Goal: Task Accomplishment & Management: Complete application form

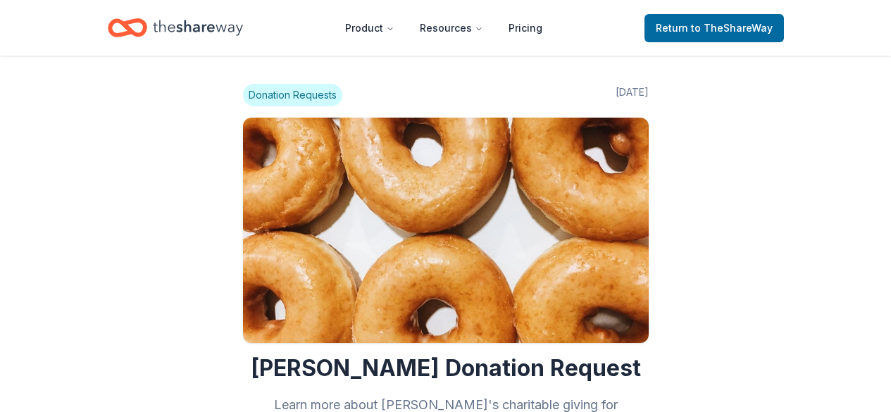
scroll to position [1762, 0]
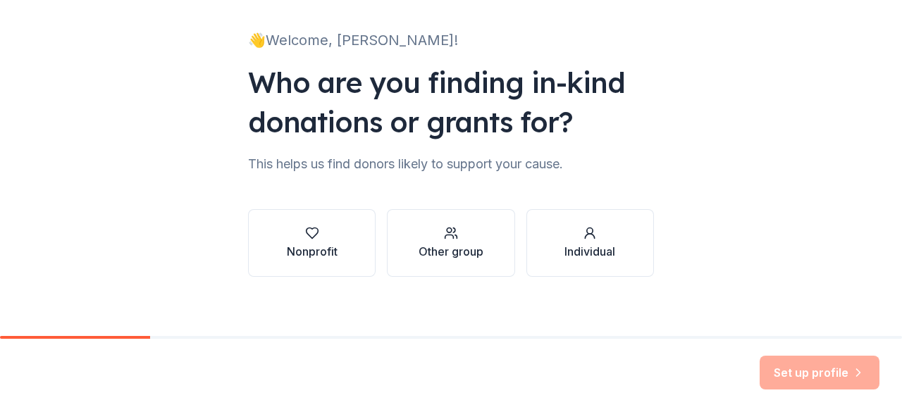
scroll to position [92, 0]
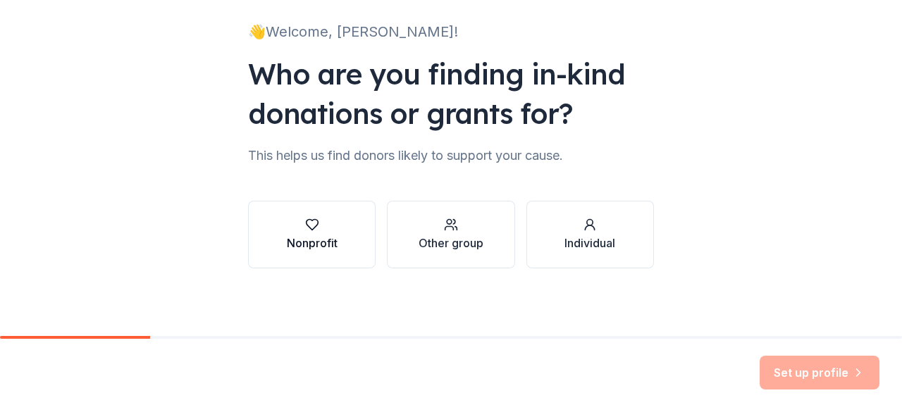
click at [310, 232] on div "Nonprofit" at bounding box center [312, 235] width 51 height 34
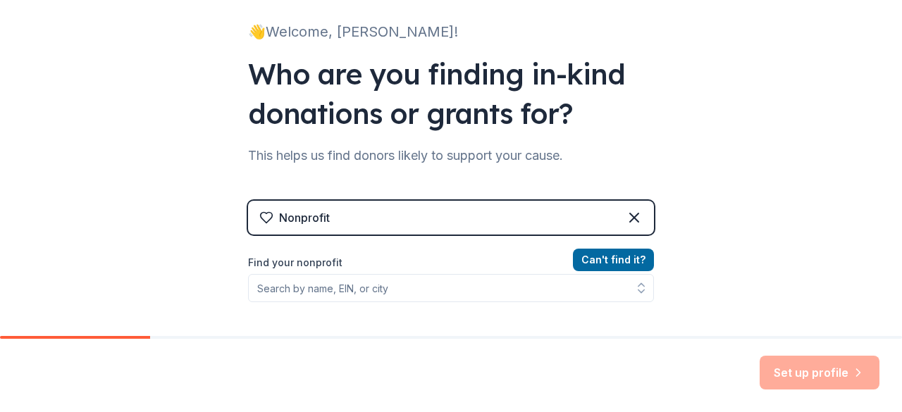
scroll to position [162, 0]
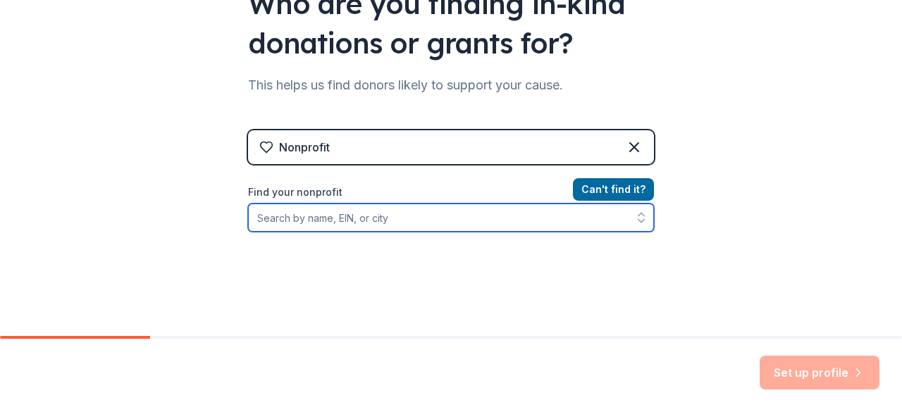
click at [389, 215] on input "Find your nonprofit" at bounding box center [451, 218] width 406 height 28
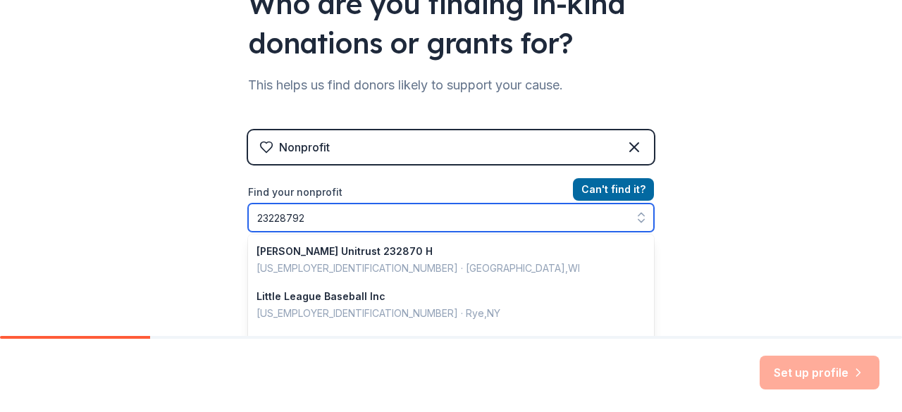
type input "232287929"
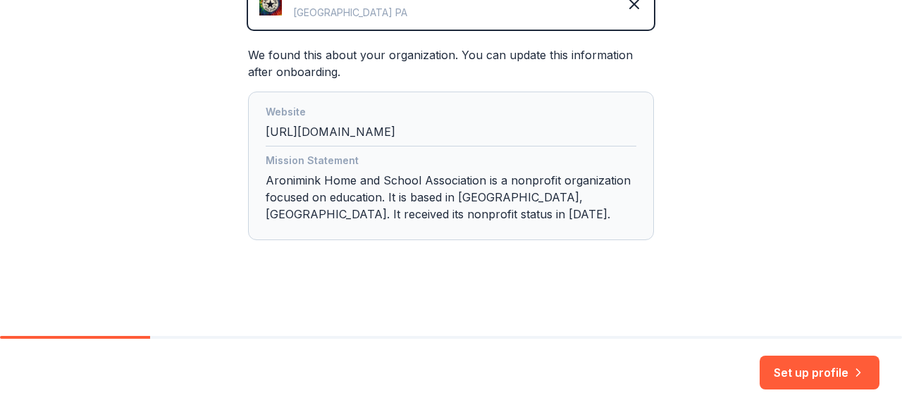
scroll to position [381, 0]
click at [802, 372] on button "Set up profile" at bounding box center [820, 373] width 120 height 34
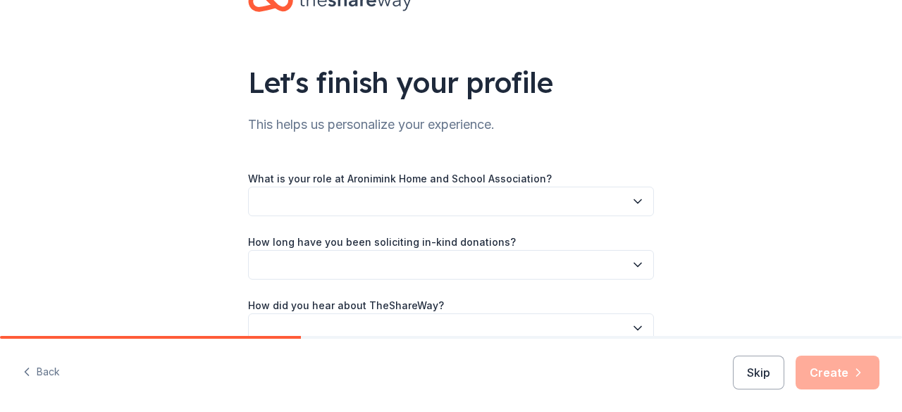
scroll to position [70, 0]
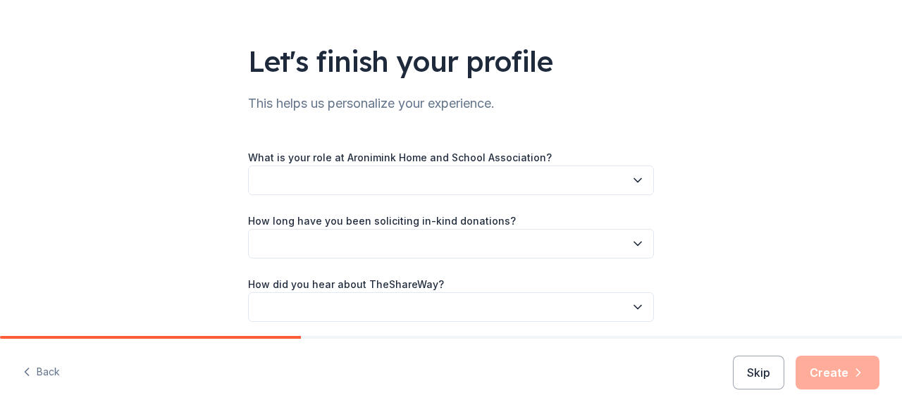
click at [638, 181] on icon "button" at bounding box center [638, 180] width 14 height 14
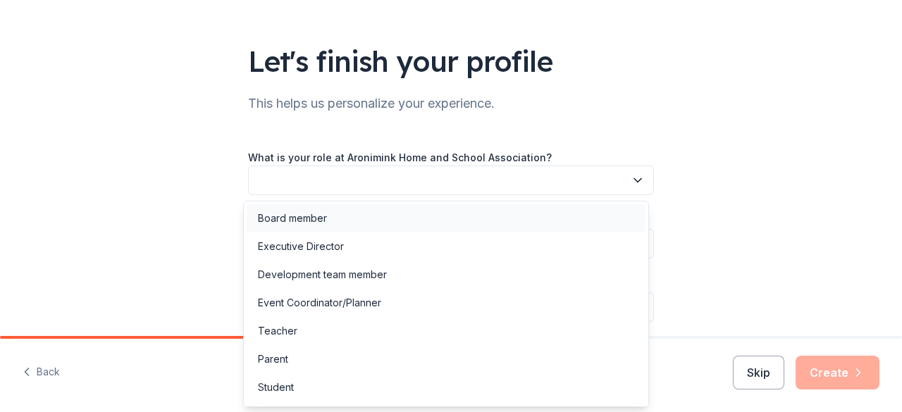
click at [343, 221] on div "Board member" at bounding box center [446, 218] width 399 height 28
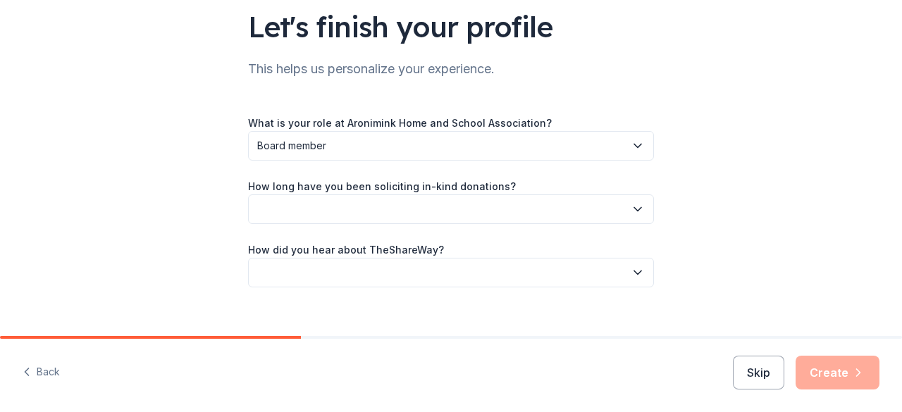
scroll to position [124, 0]
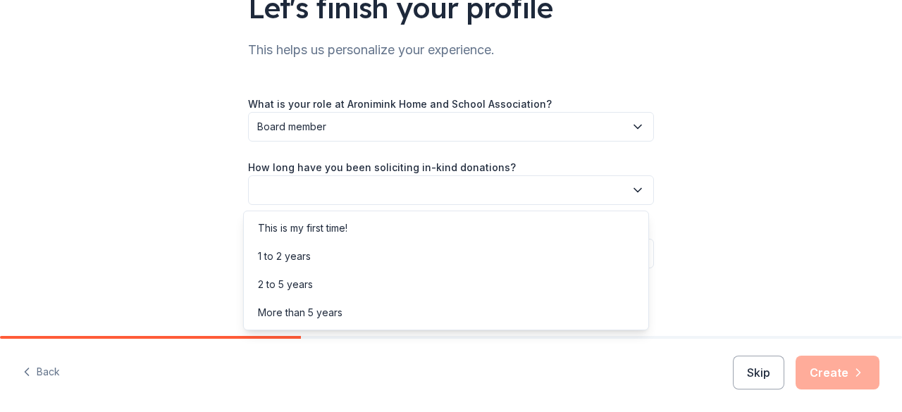
click at [464, 199] on button "button" at bounding box center [451, 190] width 406 height 30
click at [328, 315] on div "More than 5 years" at bounding box center [300, 312] width 85 height 17
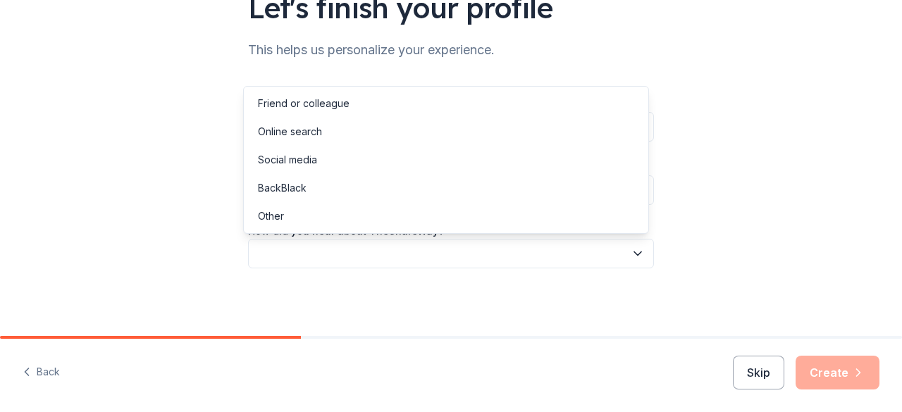
click at [389, 256] on button "button" at bounding box center [451, 254] width 406 height 30
click at [341, 128] on div "Online search" at bounding box center [446, 132] width 399 height 28
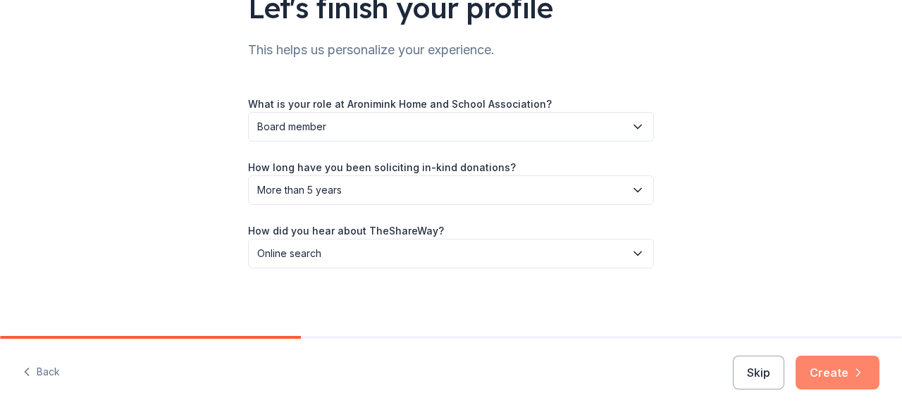
click at [837, 368] on button "Create" at bounding box center [838, 373] width 84 height 34
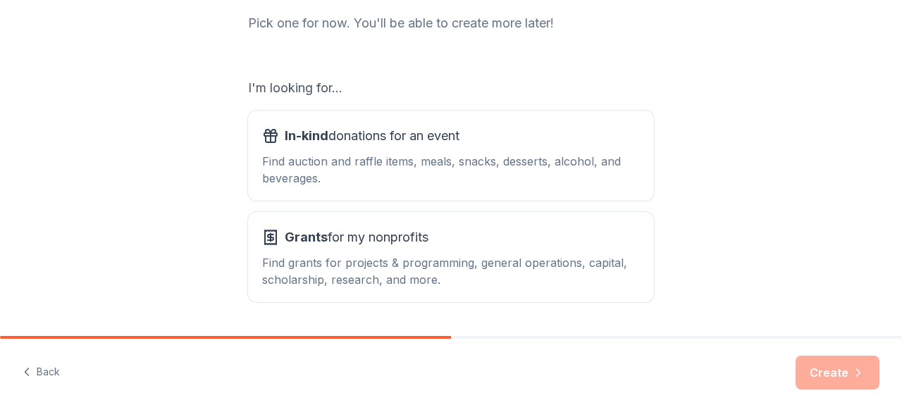
scroll to position [211, 0]
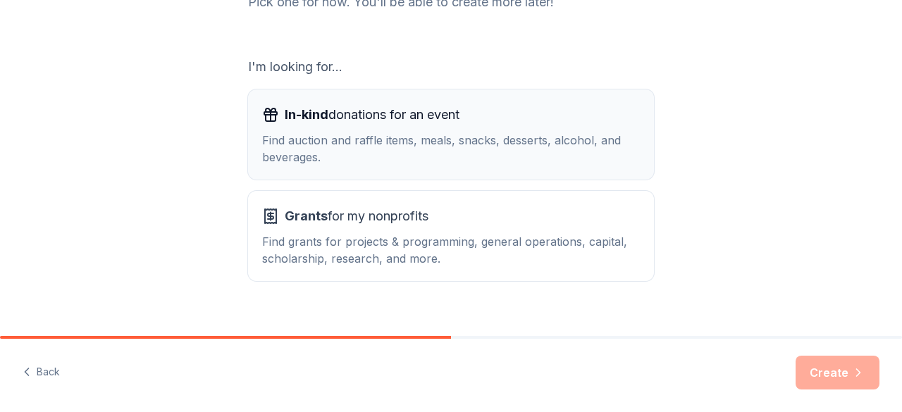
click at [441, 166] on button "In-kind donations for an event Find auction and raffle items, meals, snacks, de…" at bounding box center [451, 134] width 406 height 90
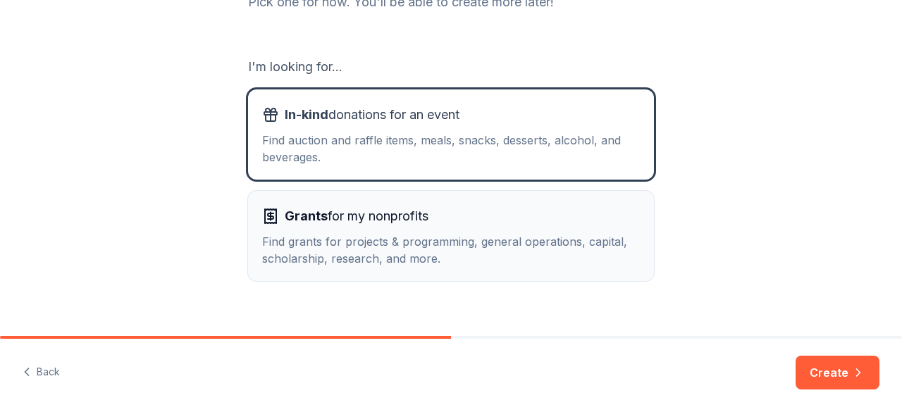
scroll to position [233, 0]
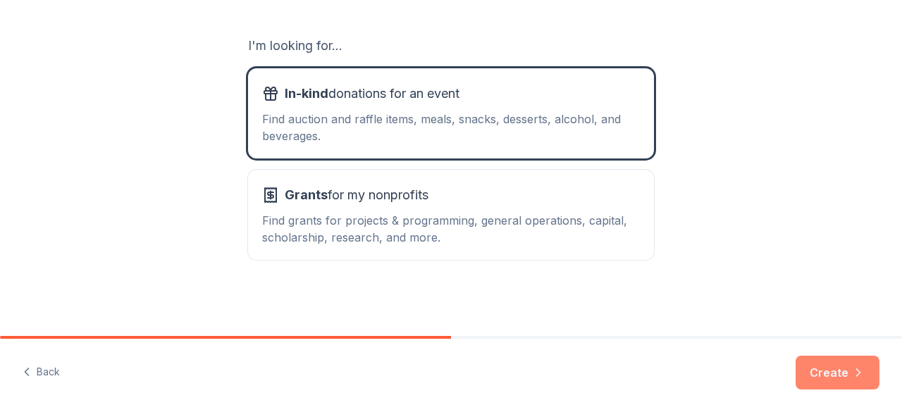
click at [816, 378] on button "Create" at bounding box center [838, 373] width 84 height 34
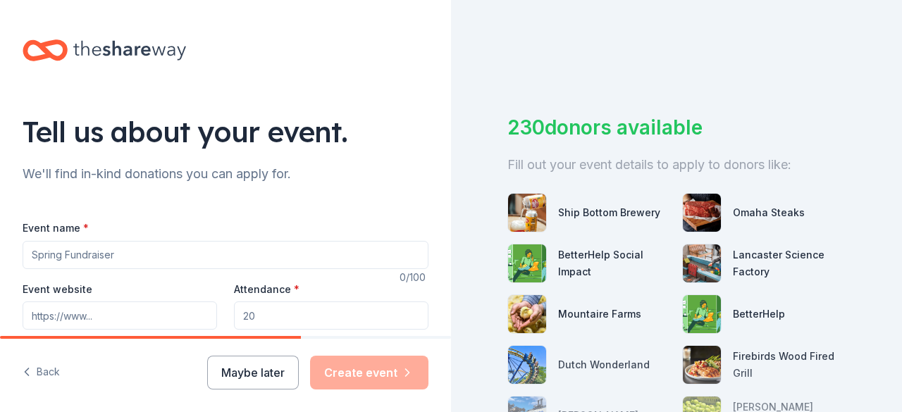
scroll to position [72, 0]
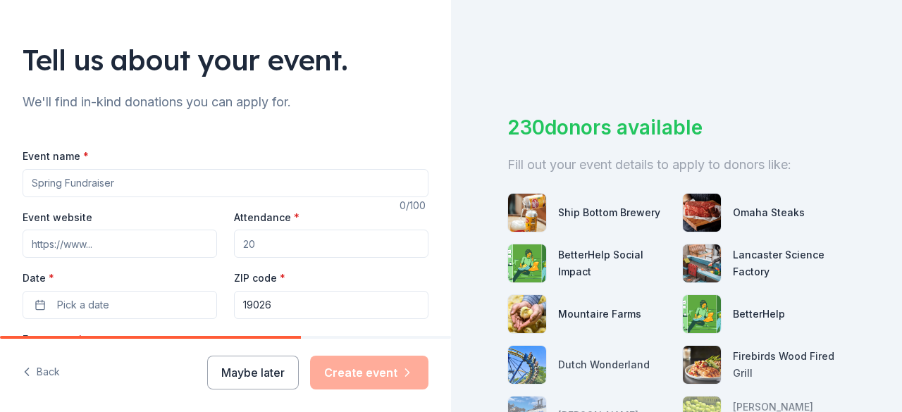
click at [182, 178] on input "Event name *" at bounding box center [226, 183] width 406 height 28
type input "Harvest Fest"
click at [280, 242] on input "Attendance *" at bounding box center [331, 244] width 194 height 28
drag, startPoint x: 280, startPoint y: 242, endPoint x: 236, endPoint y: 242, distance: 43.7
click at [236, 242] on input "Attendance *" at bounding box center [331, 244] width 194 height 28
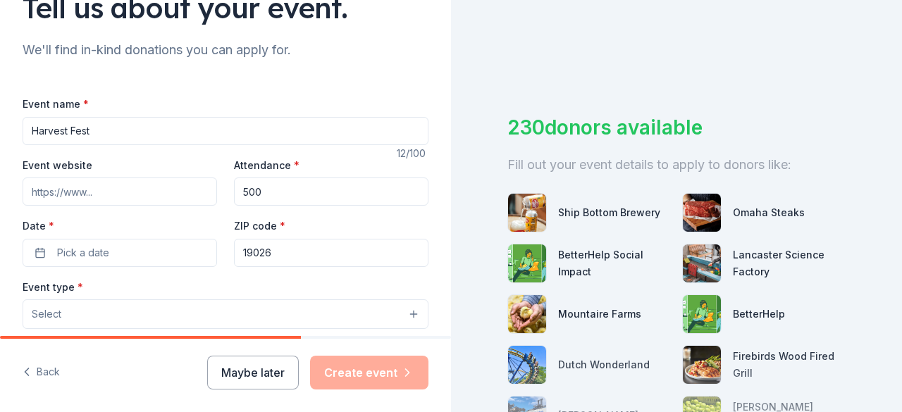
scroll to position [213, 0]
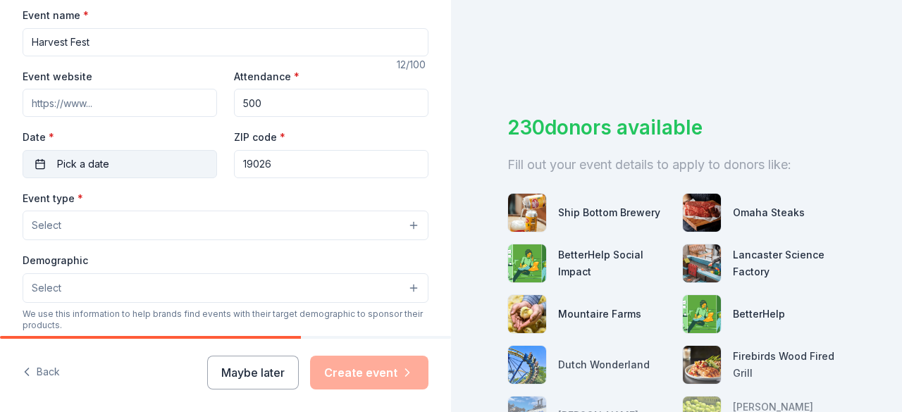
type input "500"
click at [43, 160] on button "Pick a date" at bounding box center [120, 164] width 194 height 28
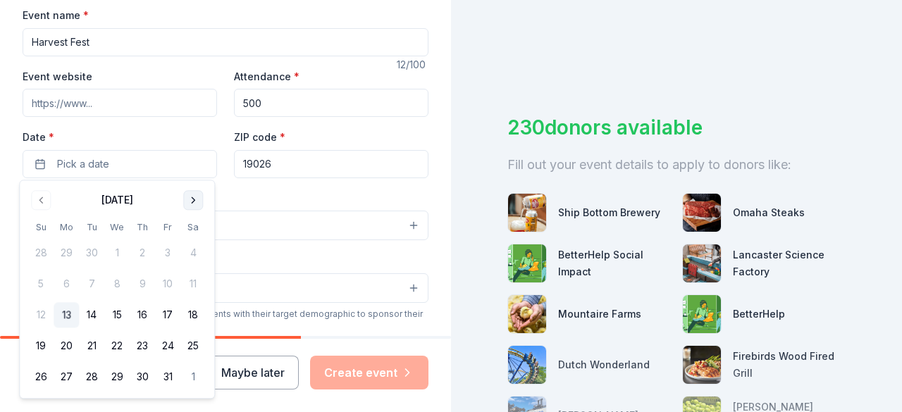
click at [189, 199] on button "Go to next month" at bounding box center [193, 200] width 20 height 20
click at [160, 285] on button "7" at bounding box center [167, 284] width 25 height 25
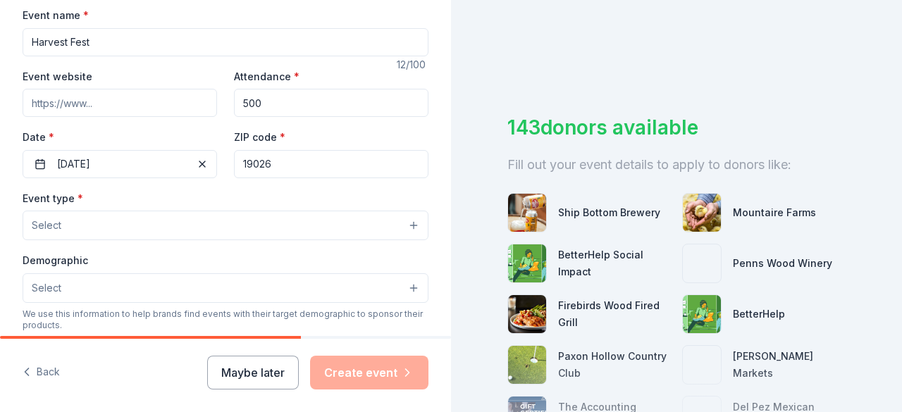
click at [350, 218] on button "Select" at bounding box center [226, 226] width 406 height 30
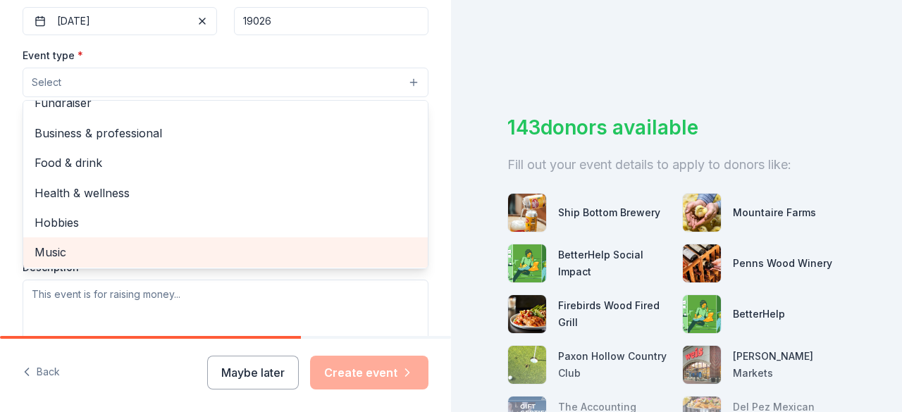
scroll to position [0, 0]
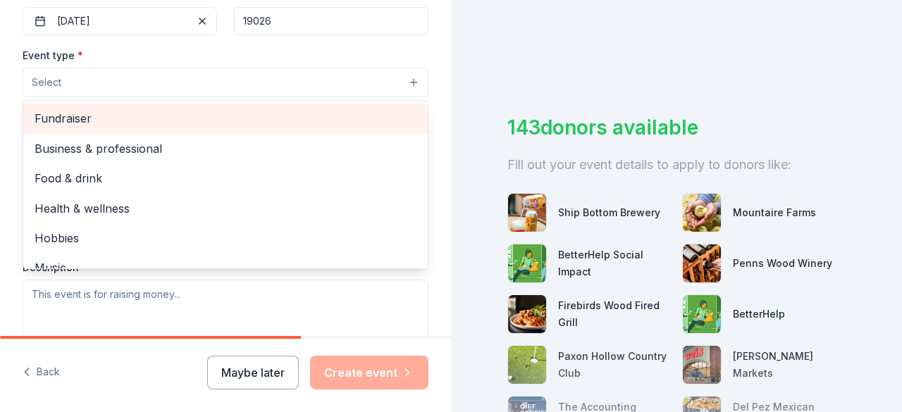
click at [106, 118] on span "Fundraiser" at bounding box center [226, 118] width 382 height 18
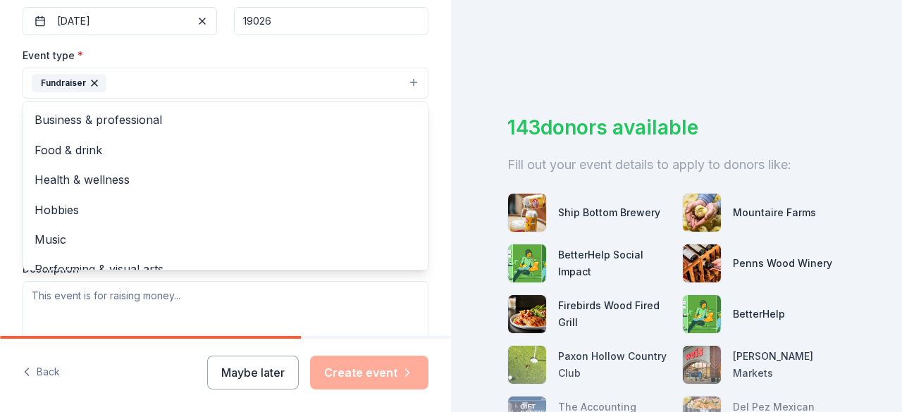
click at [429, 132] on div "Tell us about your event. We'll find in-kind donations you can apply for. Event…" at bounding box center [225, 113] width 451 height 939
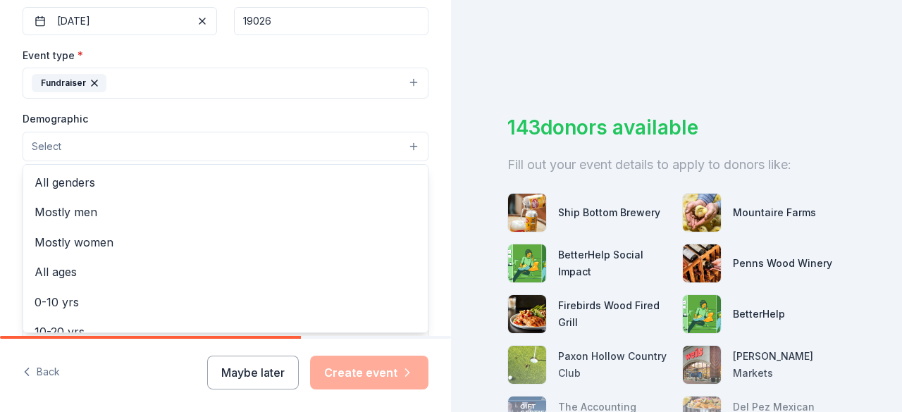
click at [358, 150] on button "Select" at bounding box center [226, 147] width 406 height 30
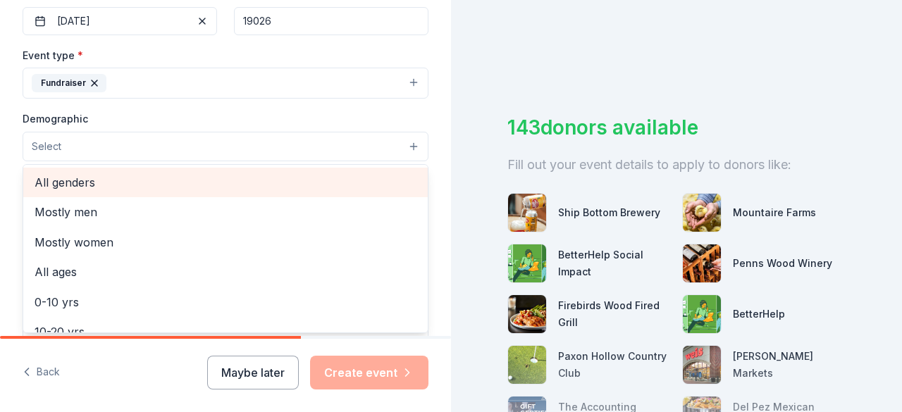
click at [200, 180] on span "All genders" at bounding box center [226, 182] width 382 height 18
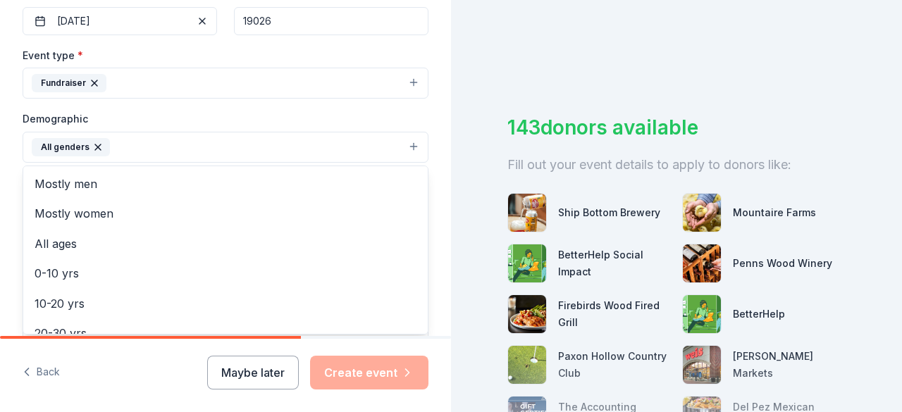
click at [426, 166] on div "Tell us about your event. We'll find in-kind donations you can apply for. Event…" at bounding box center [225, 114] width 451 height 941
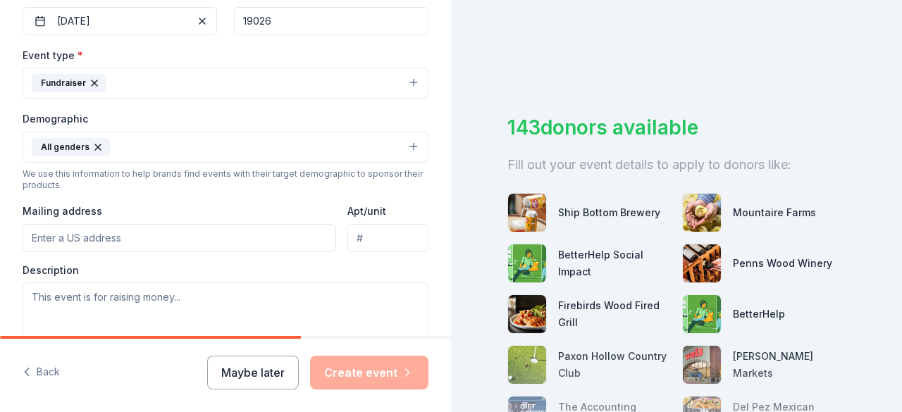
click at [224, 247] on input "Mailing address" at bounding box center [180, 238] width 314 height 28
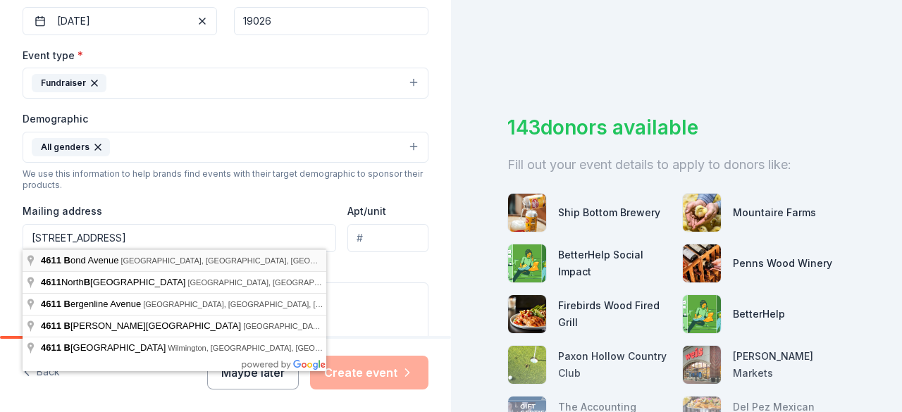
type input "4611 Bond Avenue, Drexel Hill, PA, 19026"
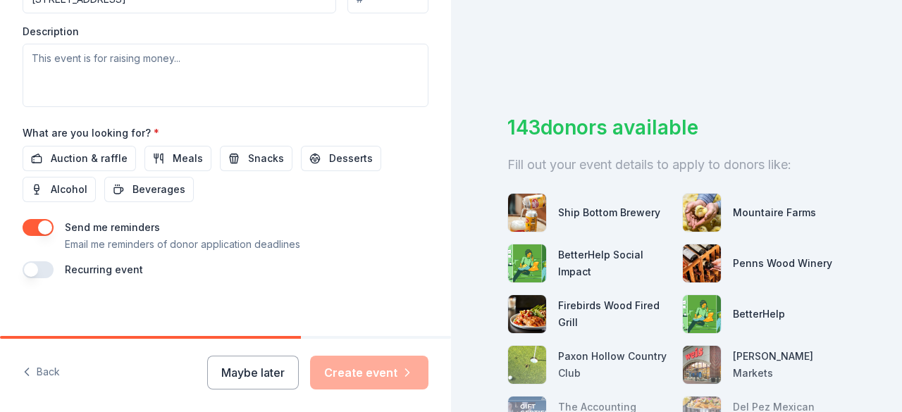
scroll to position [600, 0]
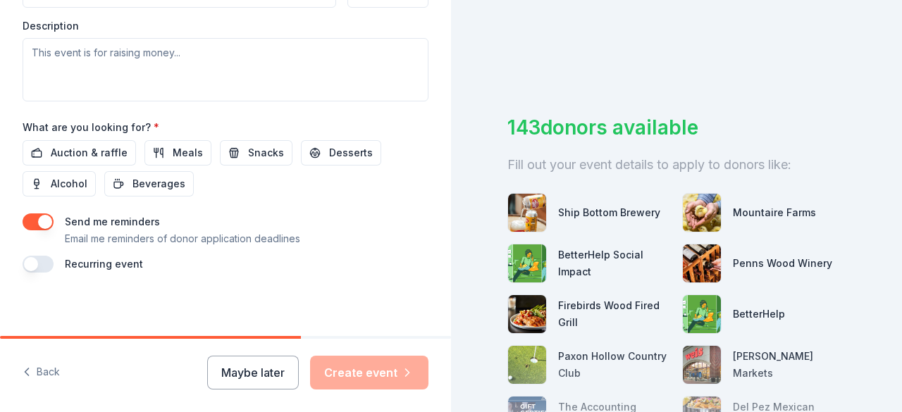
click at [38, 221] on button "button" at bounding box center [38, 222] width 31 height 17
click at [42, 262] on button "button" at bounding box center [38, 264] width 31 height 17
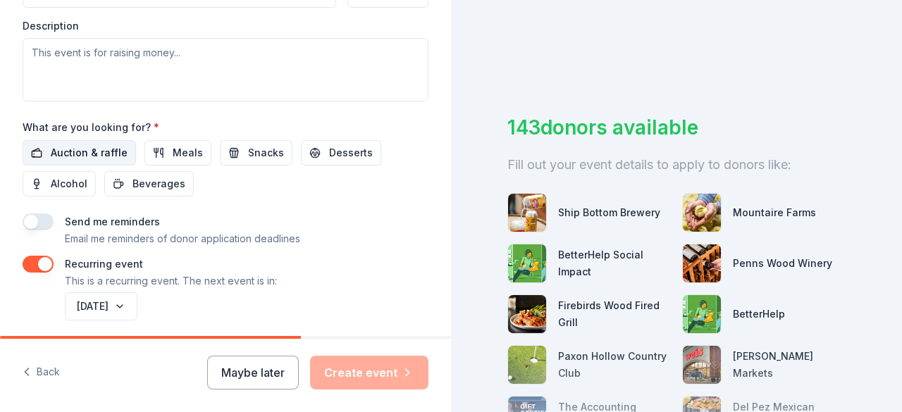
click at [104, 150] on span "Auction & raffle" at bounding box center [89, 152] width 77 height 17
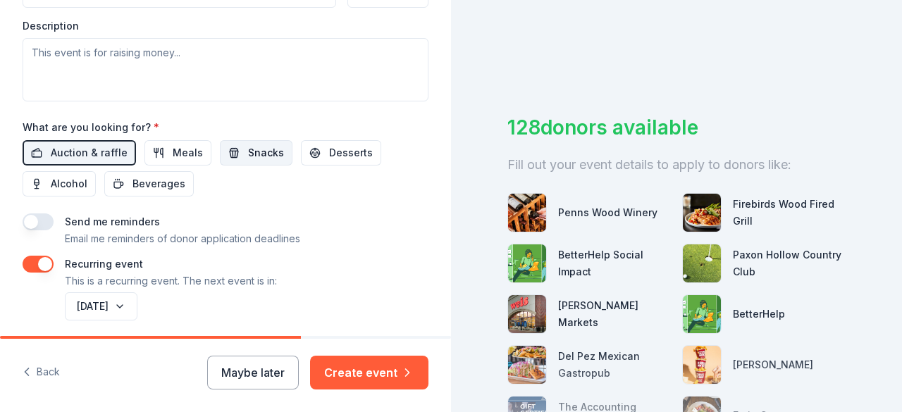
click at [252, 152] on span "Snacks" at bounding box center [266, 152] width 36 height 17
click at [330, 149] on span "Desserts" at bounding box center [351, 152] width 44 height 17
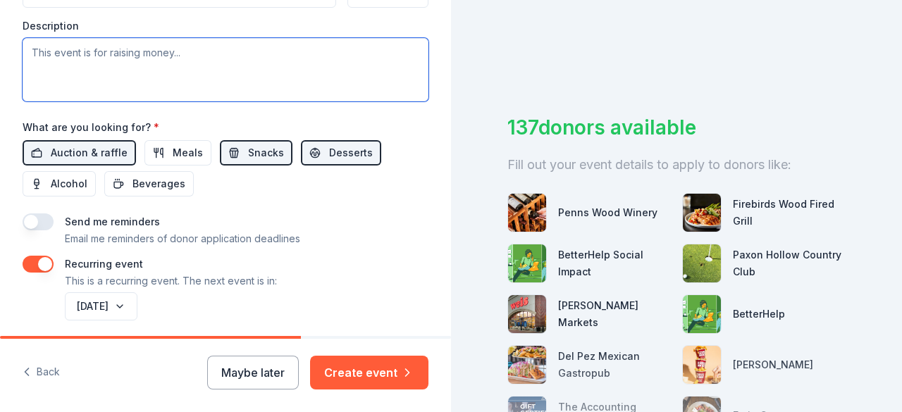
click at [82, 58] on textarea at bounding box center [226, 69] width 406 height 63
paste textarea "On Friday, November 7th, Aronimink Home and School Association is hosting a Har…"
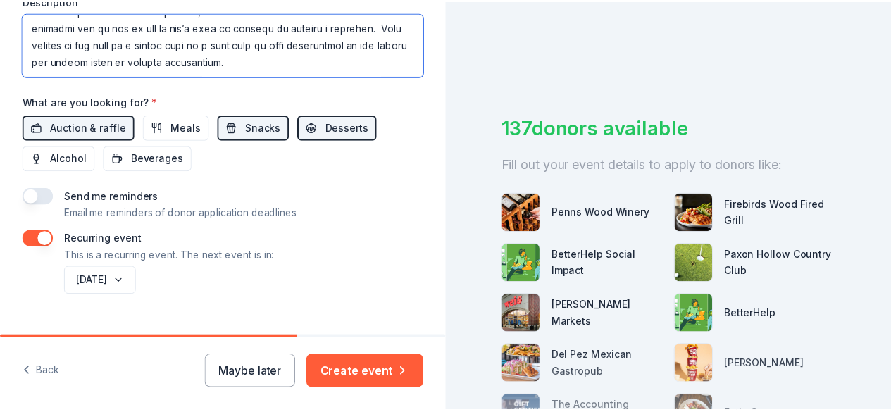
scroll to position [651, 0]
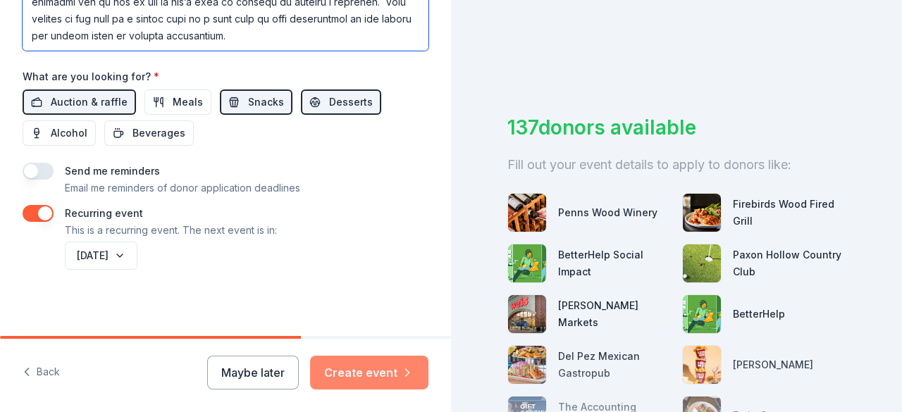
type textarea "On Friday, November 7th, Aronimink Home and School Association is hosting a Har…"
click at [381, 368] on button "Create event" at bounding box center [369, 373] width 118 height 34
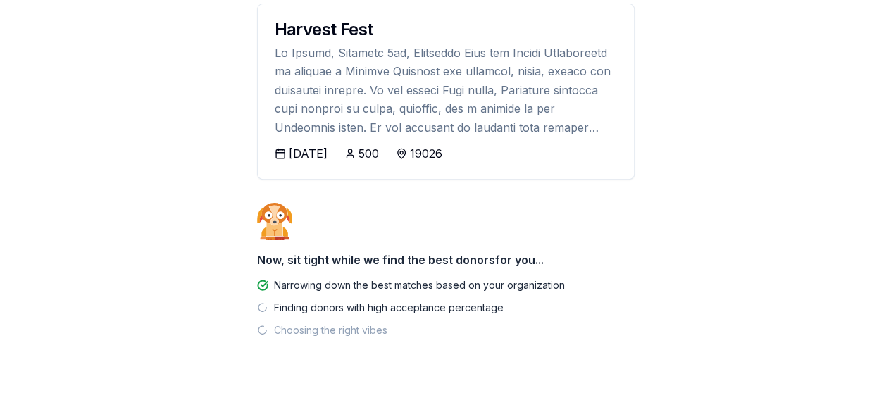
scroll to position [201, 0]
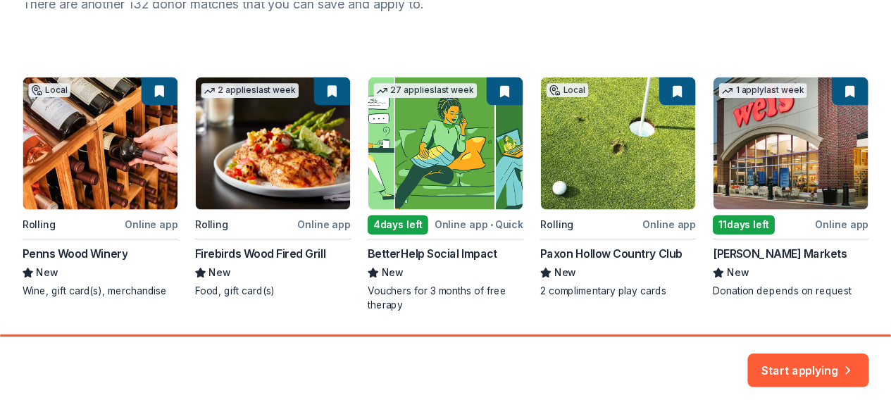
scroll to position [256, 0]
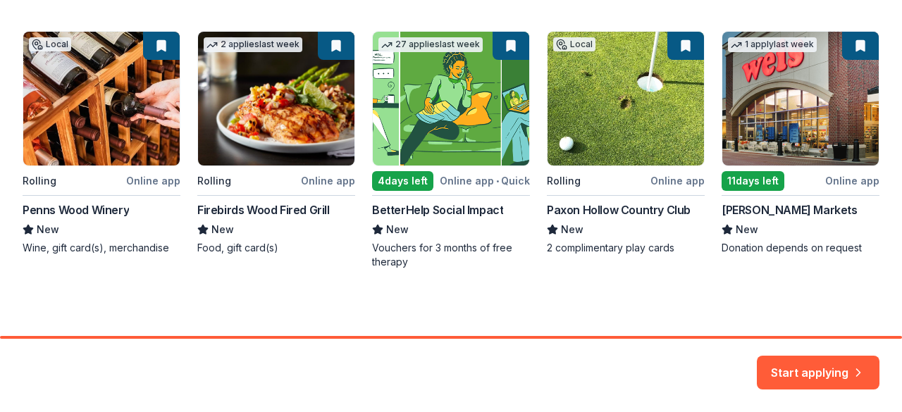
click at [757, 119] on div "Local Rolling Online app Penns Wood Winery New Wine, gift card(s), merchandise …" at bounding box center [451, 150] width 857 height 238
click at [823, 378] on button "Start applying" at bounding box center [818, 365] width 123 height 34
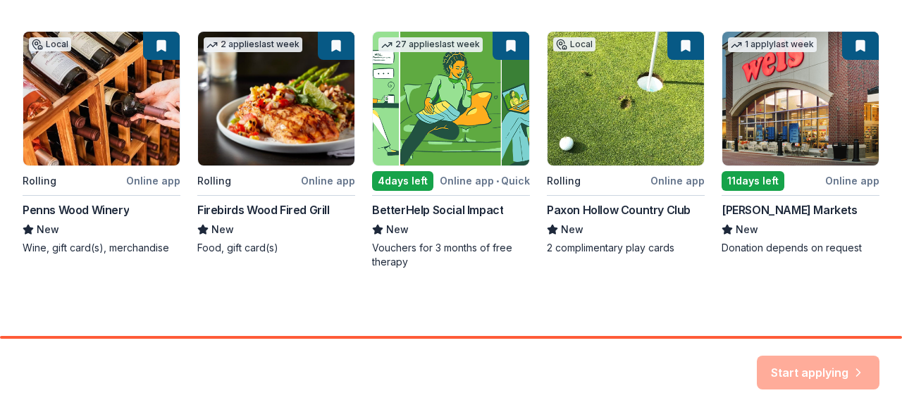
click at [809, 369] on div "Start applying" at bounding box center [818, 373] width 123 height 34
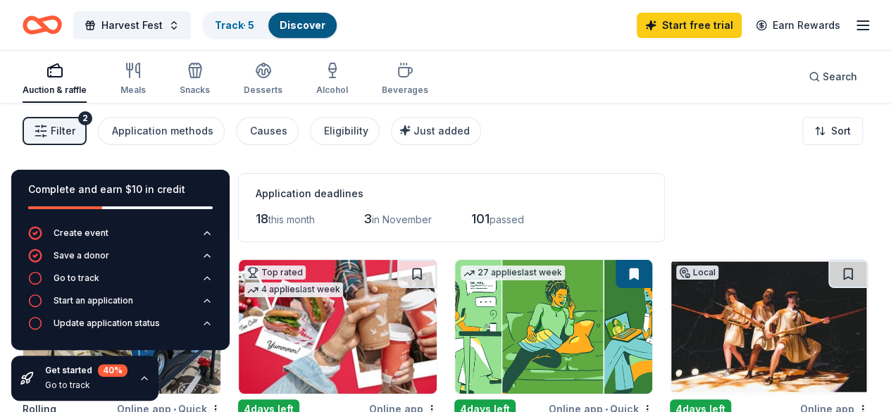
click at [476, 175] on div "Application deadlines 18 this month 3 in November 101 passed" at bounding box center [451, 207] width 427 height 69
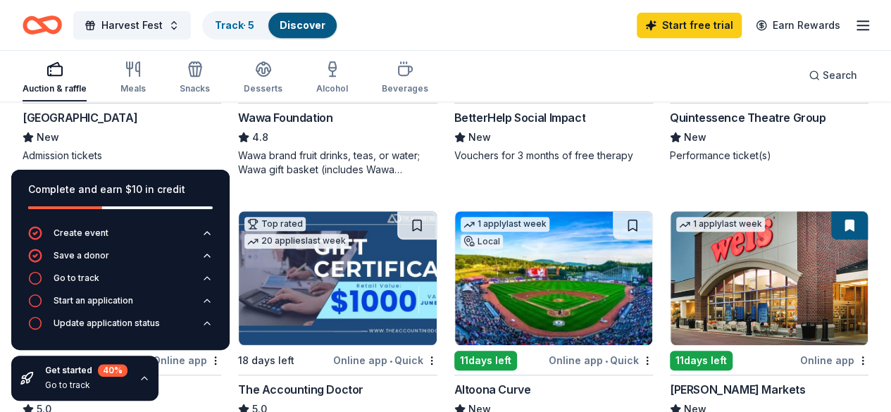
scroll to position [352, 0]
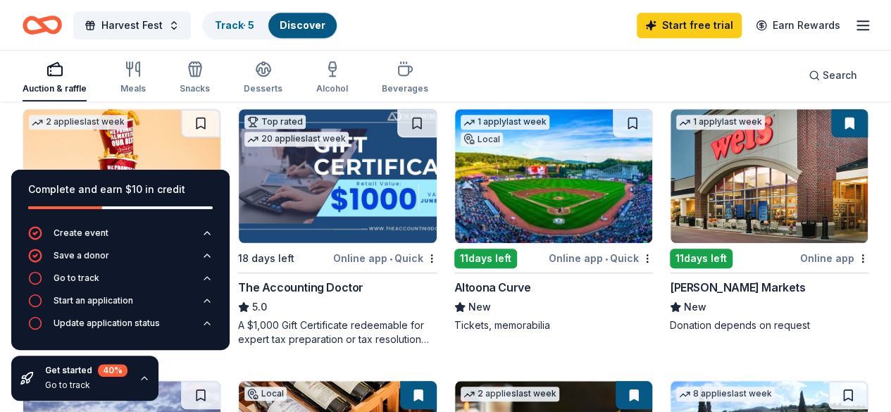
click at [140, 378] on icon "button" at bounding box center [144, 378] width 11 height 11
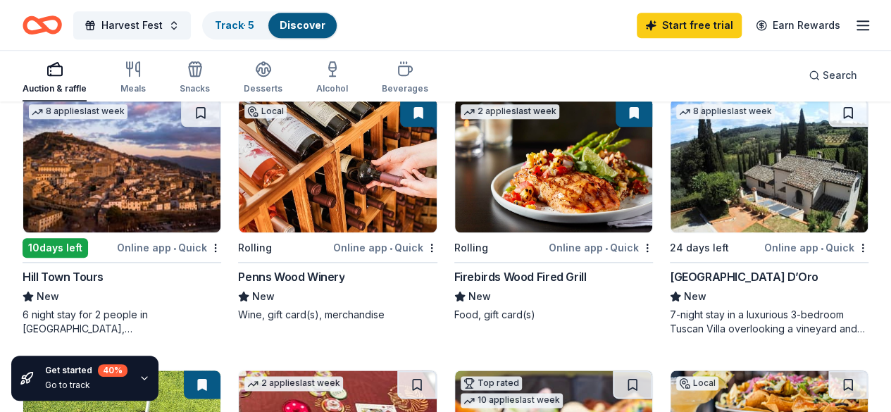
scroll to position [705, 0]
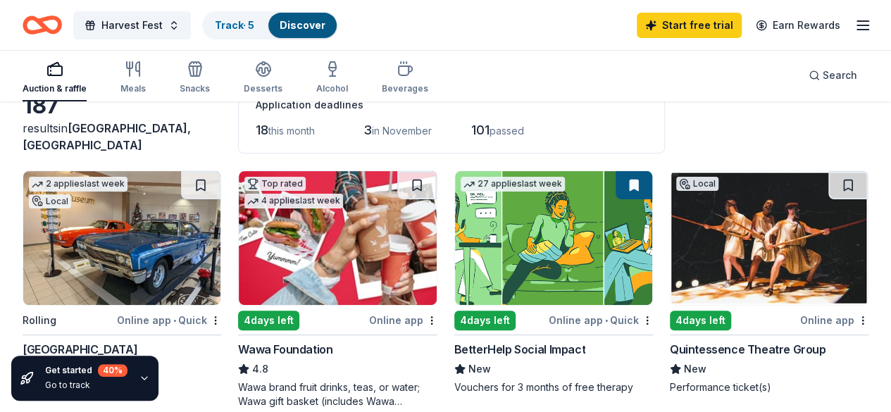
scroll to position [0, 0]
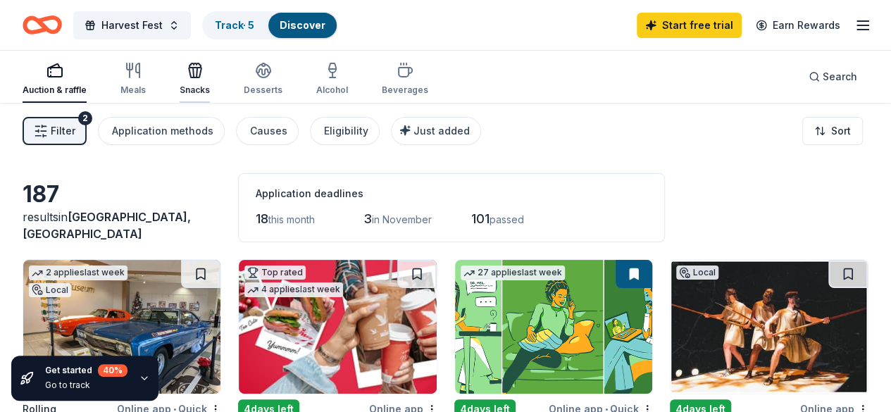
click at [204, 73] on icon "button" at bounding box center [195, 70] width 17 height 17
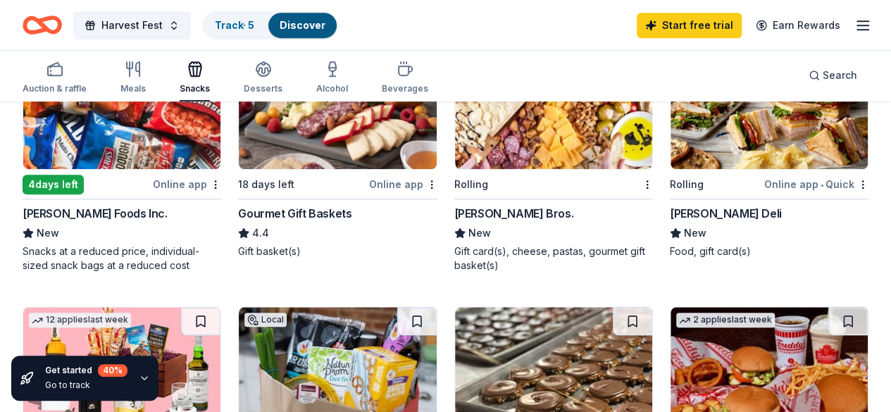
scroll to position [493, 0]
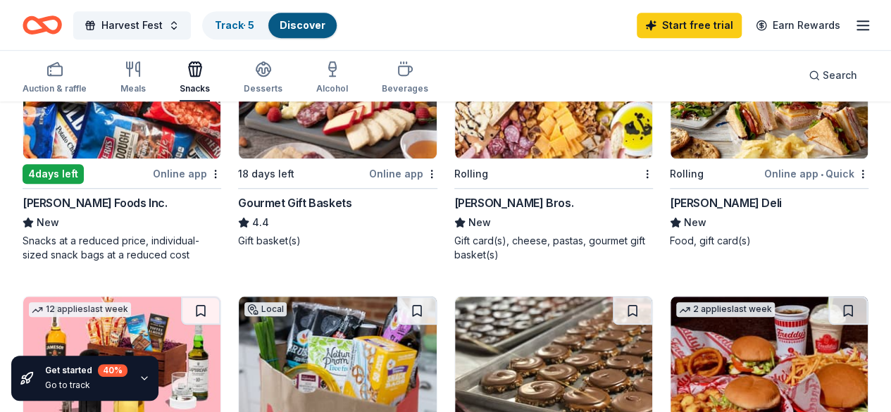
click at [436, 297] on img at bounding box center [337, 364] width 197 height 134
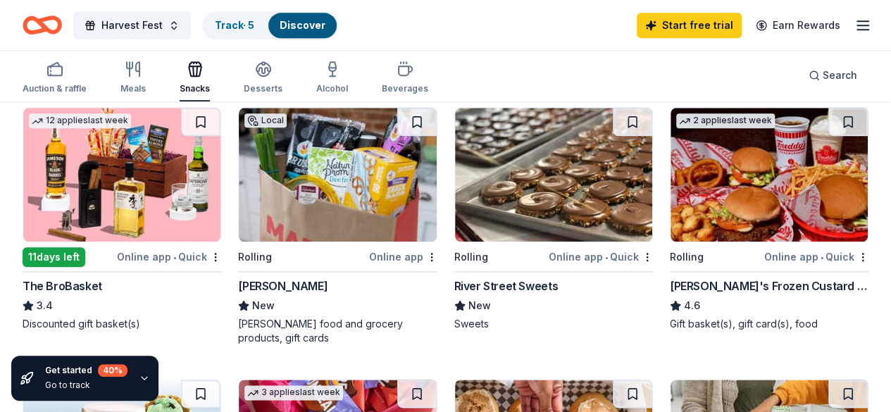
scroll to position [705, 0]
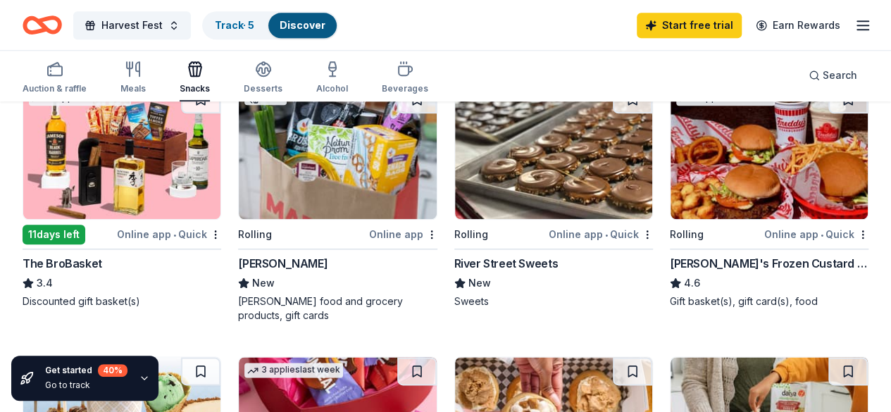
click at [671, 182] on img at bounding box center [769, 152] width 197 height 134
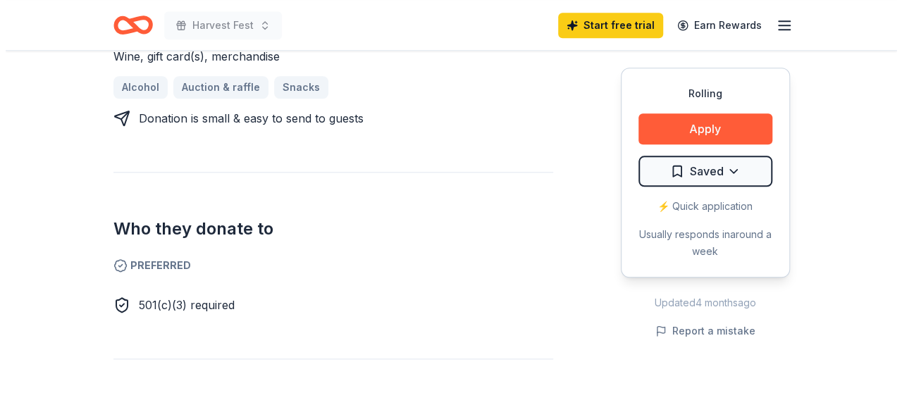
scroll to position [634, 0]
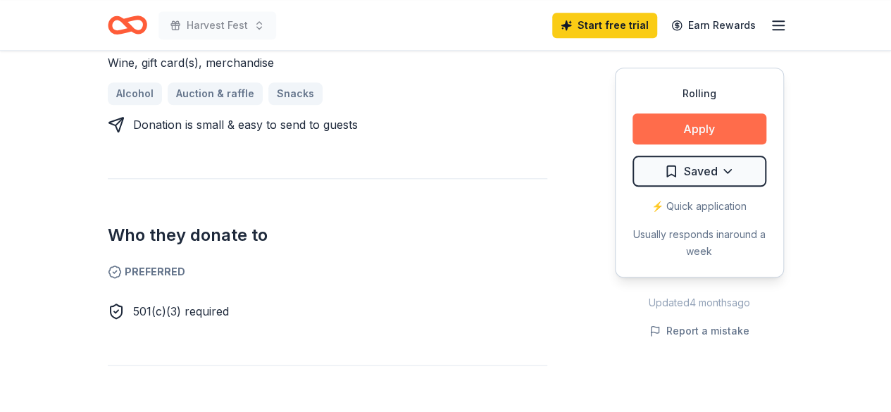
click at [679, 128] on button "Apply" at bounding box center [700, 128] width 134 height 31
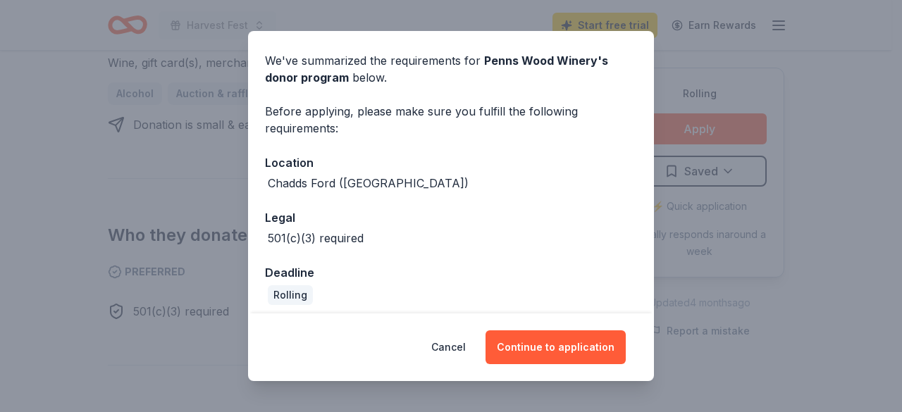
scroll to position [54, 0]
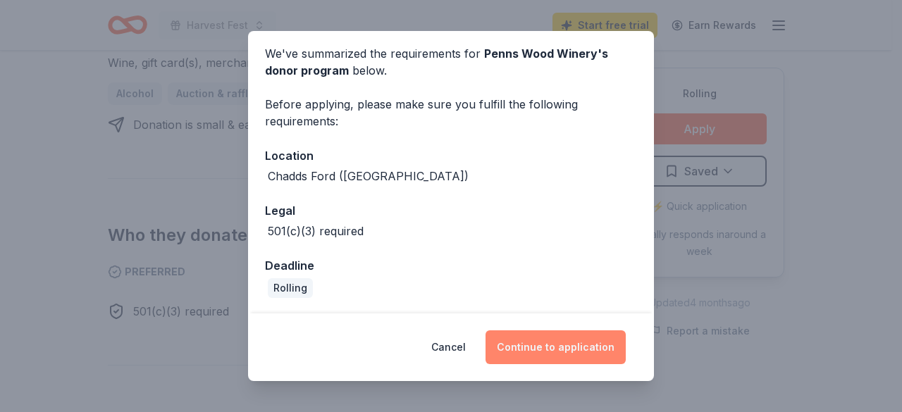
click at [567, 347] on button "Continue to application" at bounding box center [556, 347] width 140 height 34
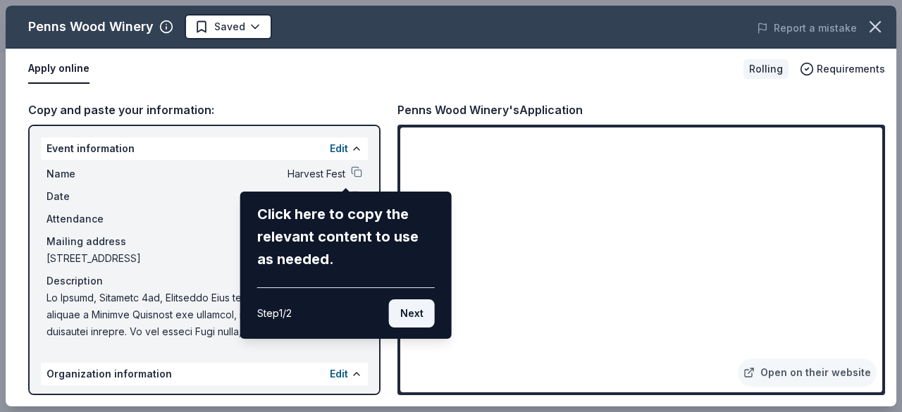
click at [411, 318] on button "Next" at bounding box center [412, 313] width 46 height 28
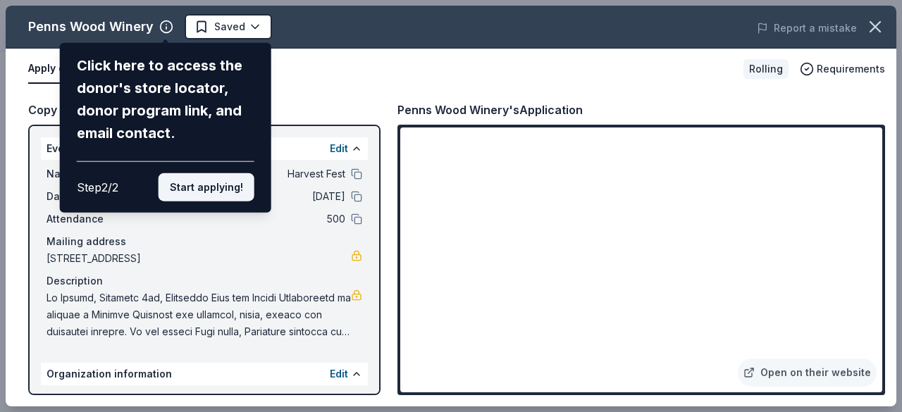
click at [199, 185] on button "Start applying!" at bounding box center [207, 187] width 96 height 28
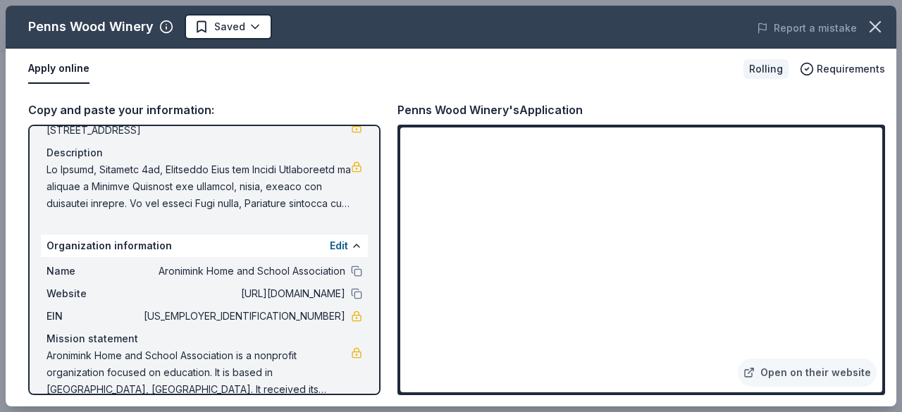
scroll to position [149, 0]
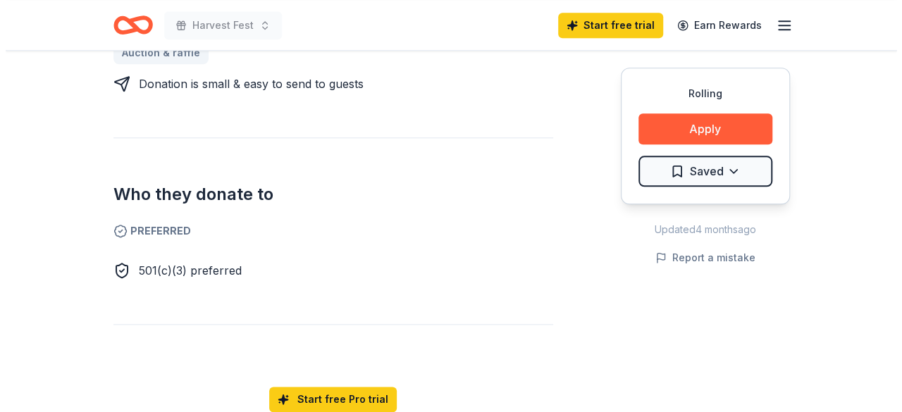
scroll to position [705, 0]
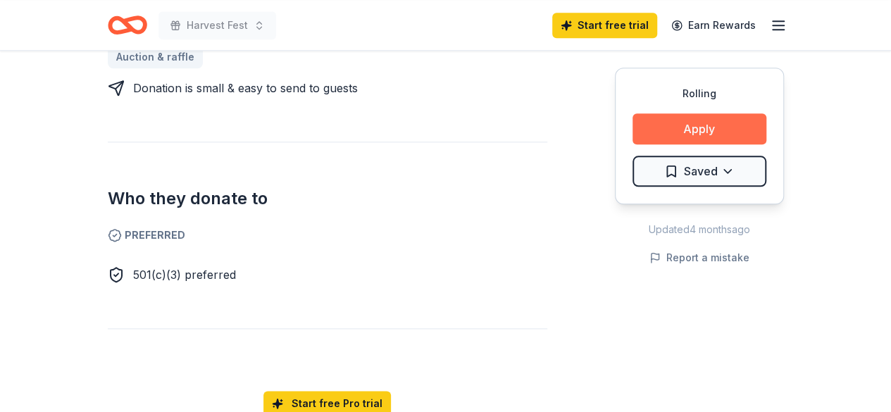
click at [675, 126] on button "Apply" at bounding box center [700, 128] width 134 height 31
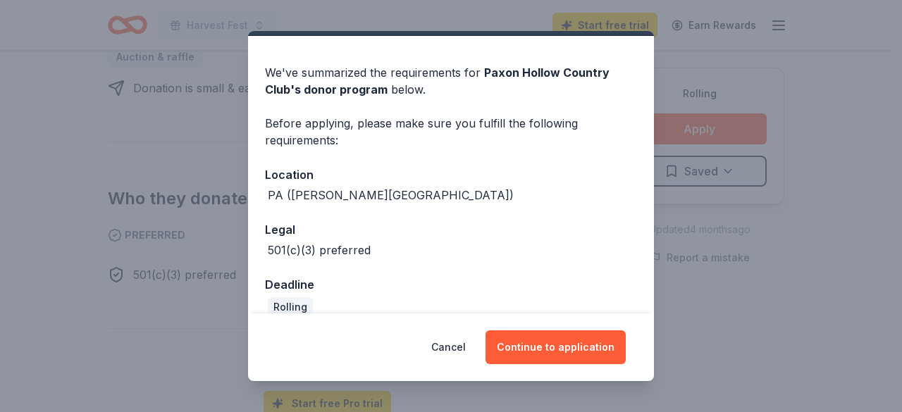
scroll to position [54, 0]
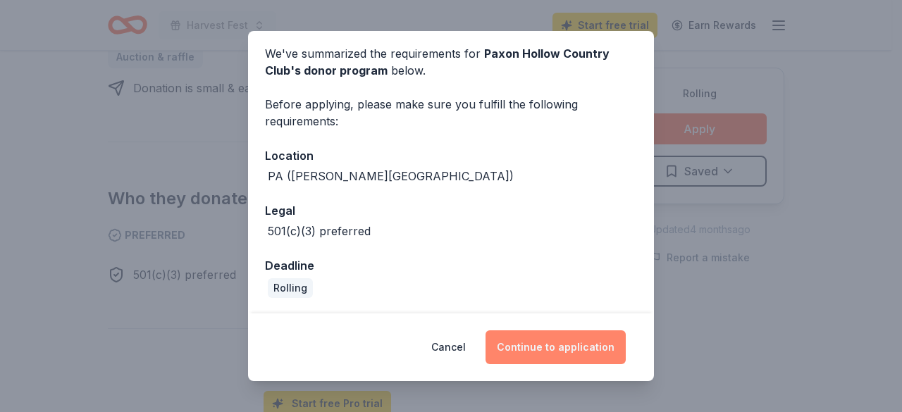
click at [567, 342] on button "Continue to application" at bounding box center [556, 347] width 140 height 34
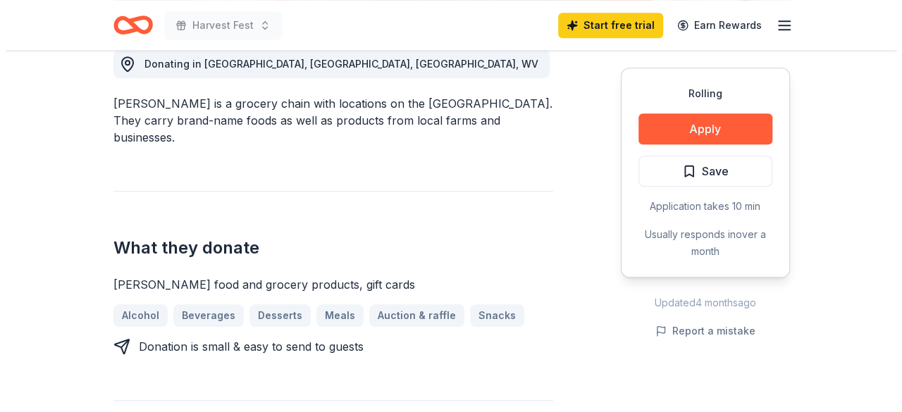
scroll to position [423, 0]
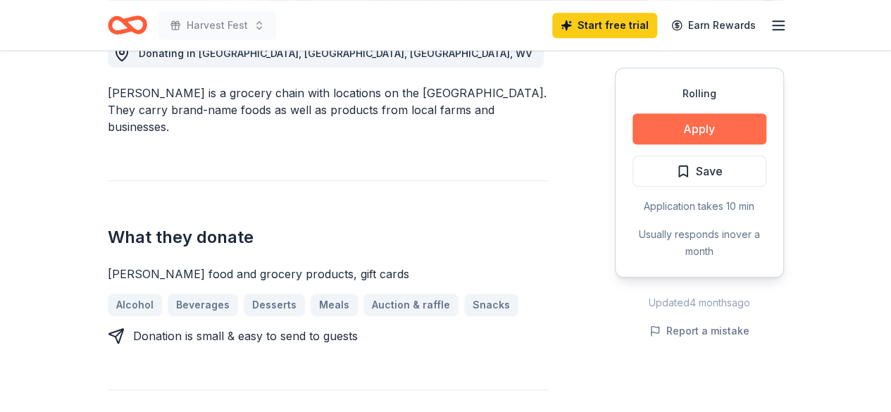
click at [725, 131] on button "Apply" at bounding box center [700, 128] width 134 height 31
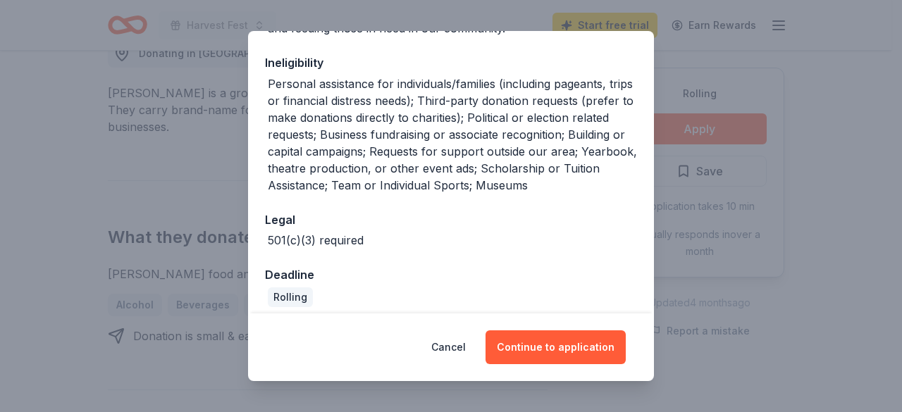
scroll to position [303, 0]
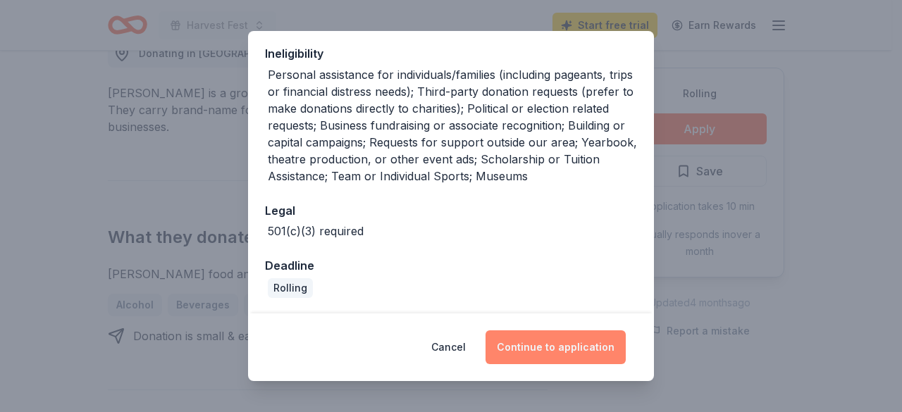
click at [554, 349] on button "Continue to application" at bounding box center [556, 347] width 140 height 34
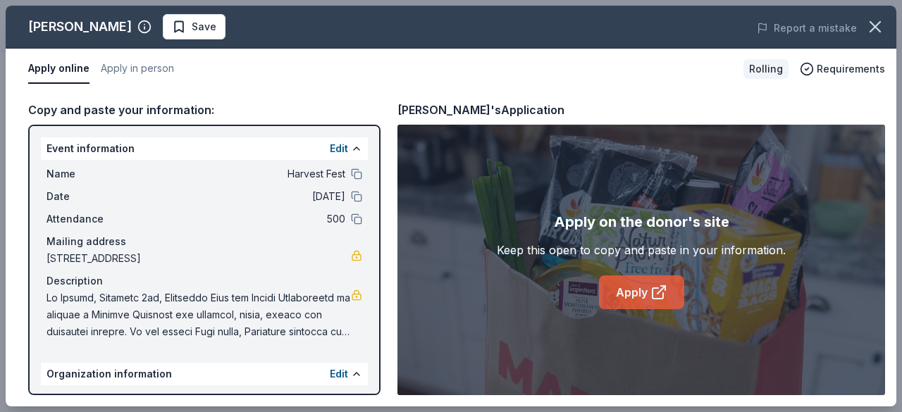
click at [646, 292] on link "Apply" at bounding box center [641, 293] width 85 height 34
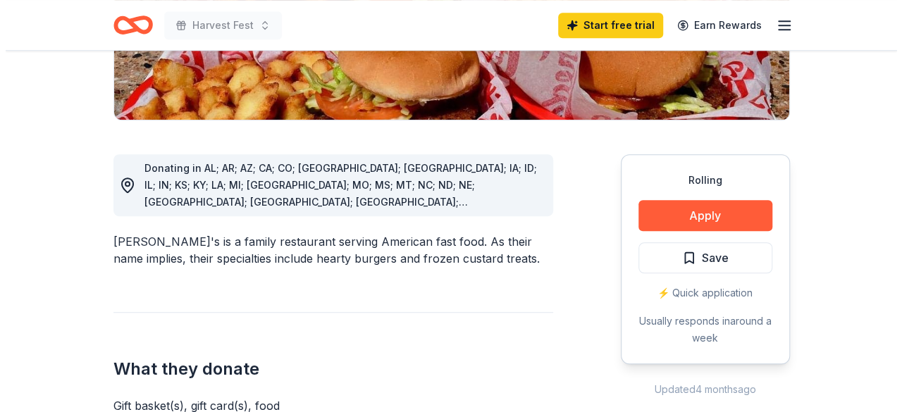
scroll to position [352, 0]
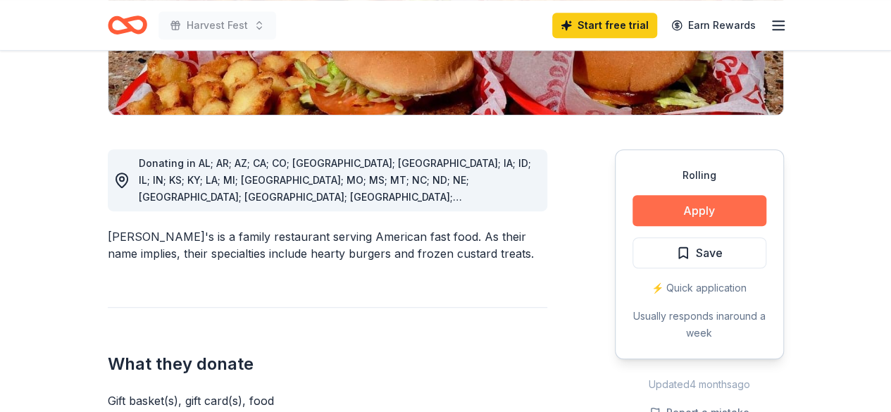
click at [714, 195] on button "Apply" at bounding box center [700, 210] width 134 height 31
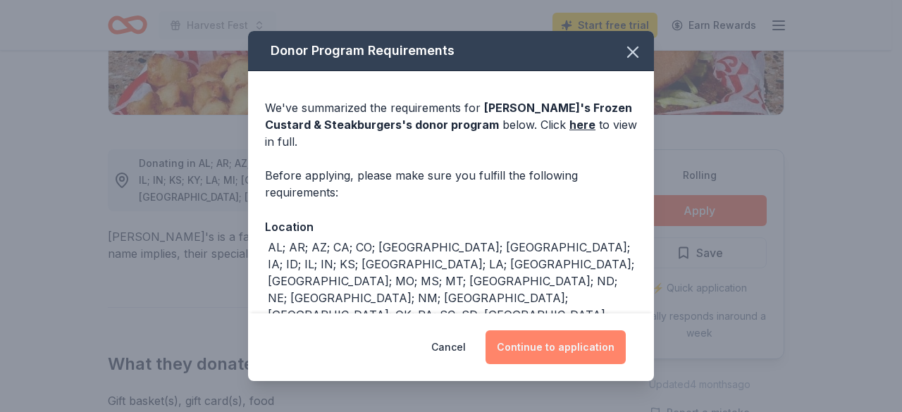
click at [592, 353] on button "Continue to application" at bounding box center [556, 347] width 140 height 34
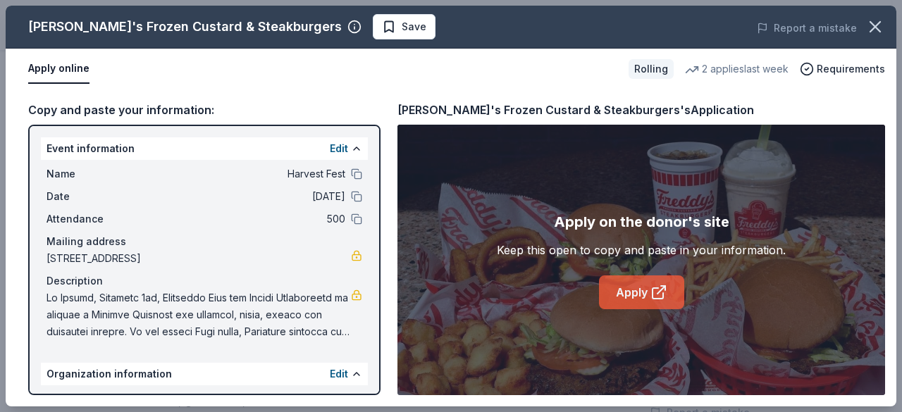
click at [618, 284] on link "Apply" at bounding box center [641, 293] width 85 height 34
